Goal: Task Accomplishment & Management: Use online tool/utility

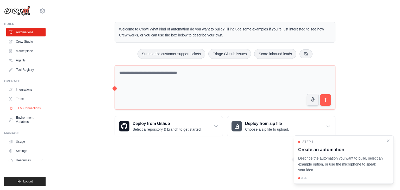
click at [30, 109] on link "LLM Connections" at bounding box center [26, 108] width 39 height 8
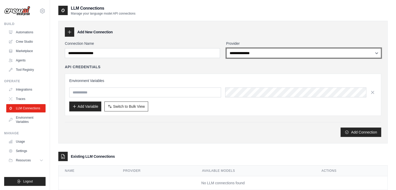
click at [249, 54] on select "**********" at bounding box center [303, 53] width 155 height 10
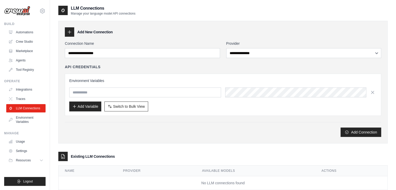
click at [201, 122] on div "Add Connection" at bounding box center [223, 129] width 316 height 15
click at [25, 90] on link "Integrations" at bounding box center [26, 89] width 39 height 8
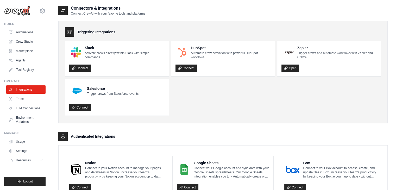
click at [186, 114] on ul "Slack Activate crews directly within Slack with simple commands Connect HubSpot…" at bounding box center [223, 78] width 316 height 75
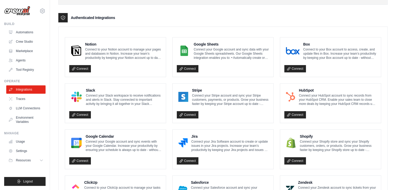
scroll to position [107, 0]
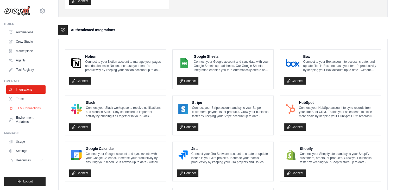
click at [31, 109] on link "LLM Connections" at bounding box center [26, 108] width 39 height 8
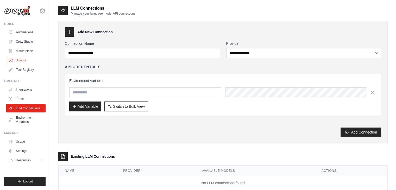
click at [24, 58] on link "Agents" at bounding box center [26, 60] width 39 height 8
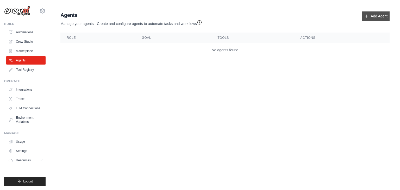
click at [375, 17] on link "Add Agent" at bounding box center [375, 15] width 27 height 9
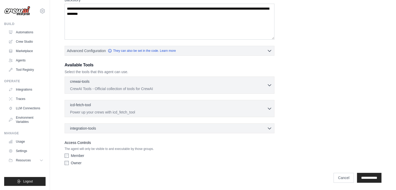
scroll to position [89, 0]
click at [266, 82] on div "crewai-tools 0 selected" at bounding box center [168, 81] width 197 height 6
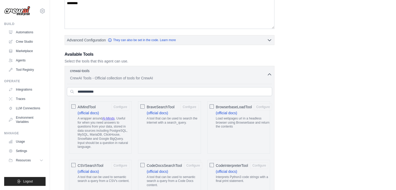
scroll to position [103, 0]
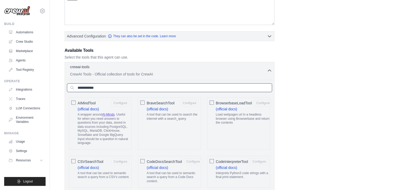
click at [93, 90] on input "text" at bounding box center [169, 87] width 205 height 9
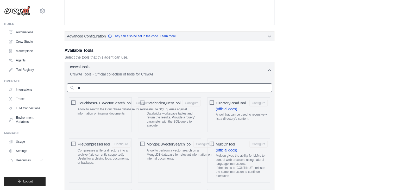
type input "*"
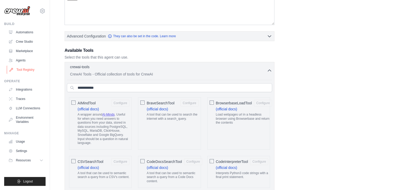
click at [27, 70] on link "Tool Registry" at bounding box center [26, 70] width 39 height 8
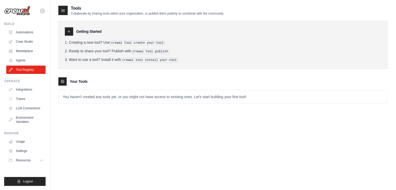
click at [70, 32] on icon at bounding box center [69, 31] width 4 height 4
click at [26, 32] on link "Automations" at bounding box center [26, 32] width 39 height 8
